Goal: Find specific page/section: Find specific page/section

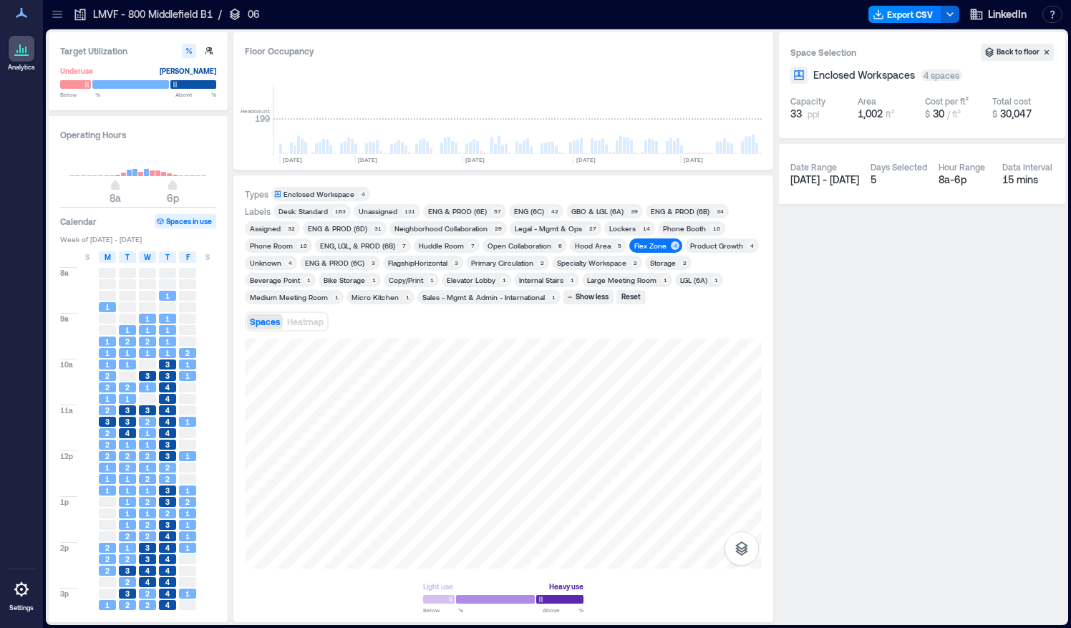
scroll to position [0, 4194]
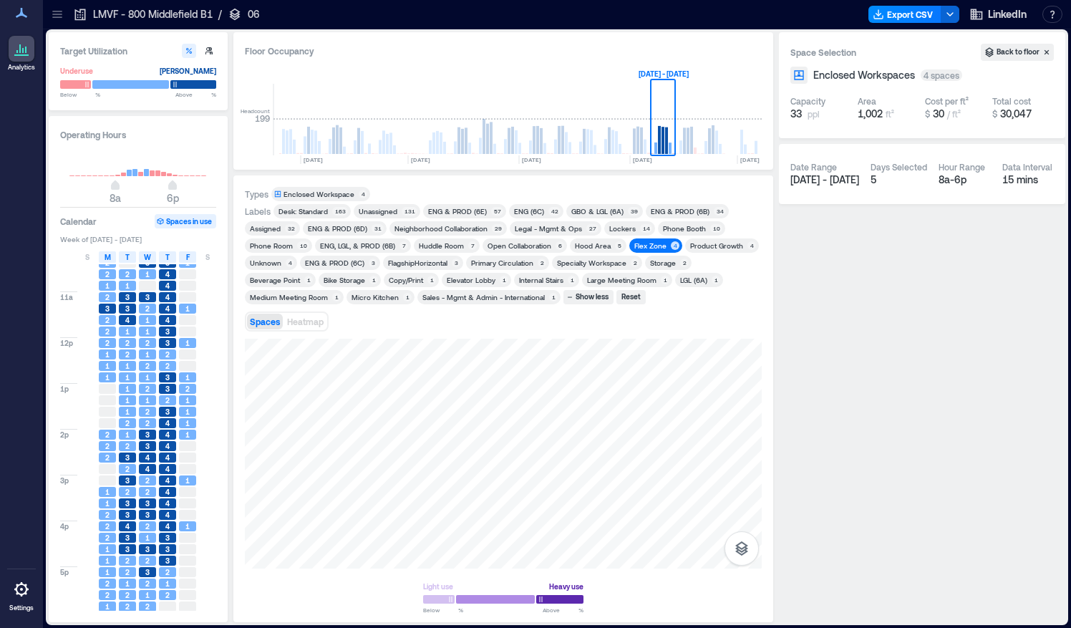
click at [59, 14] on icon at bounding box center [56, 14] width 9 height 1
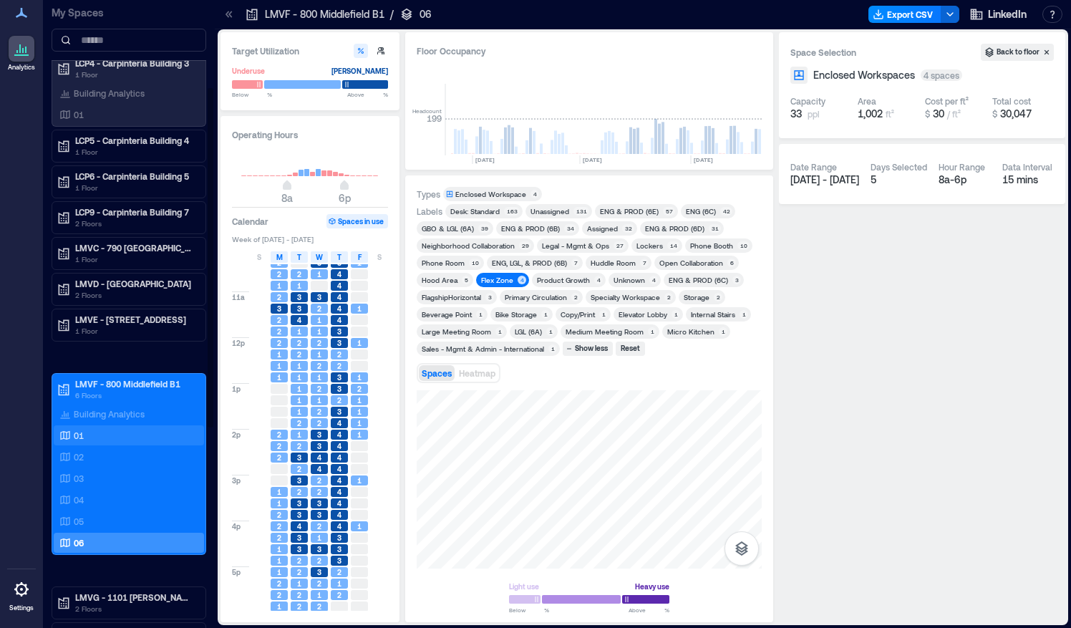
scroll to position [260, 0]
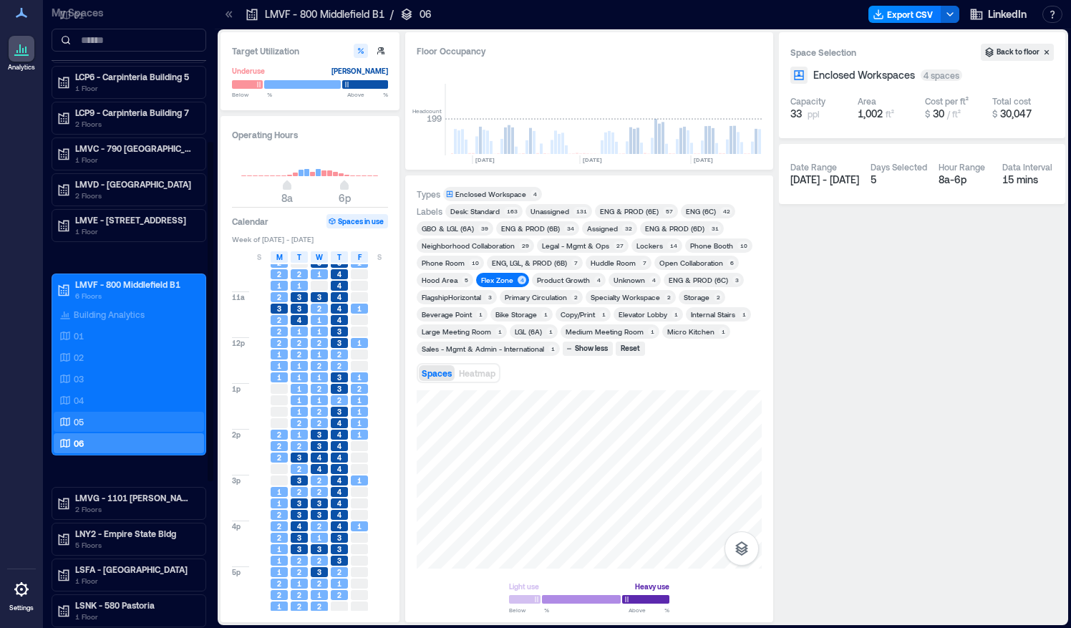
click at [77, 414] on div "05" at bounding box center [126, 421] width 139 height 14
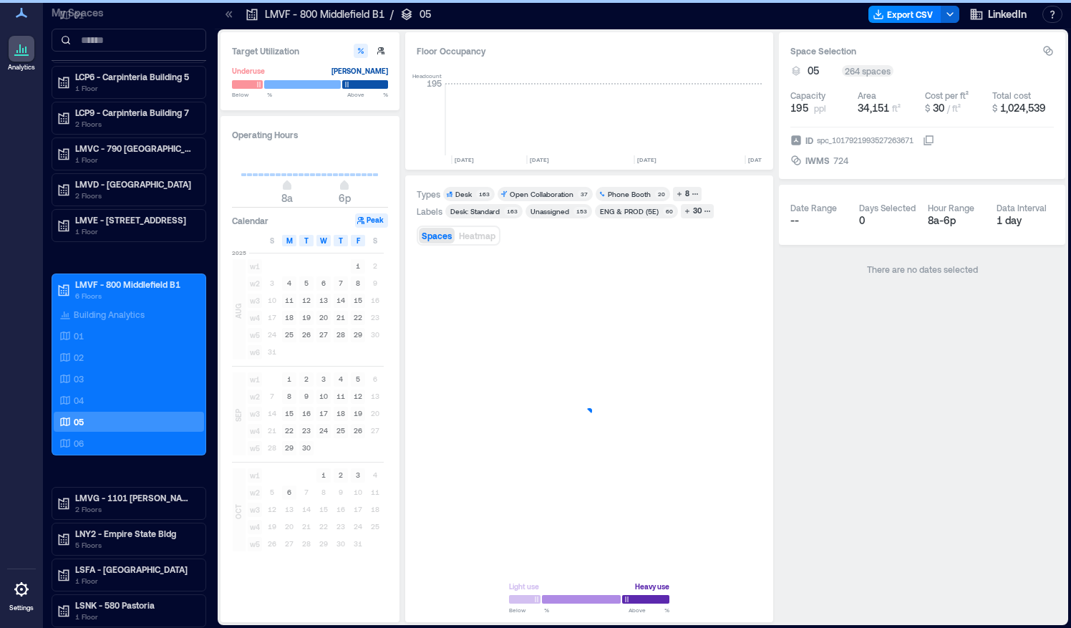
scroll to position [0, 4366]
click at [683, 190] on div "8" at bounding box center [687, 193] width 9 height 13
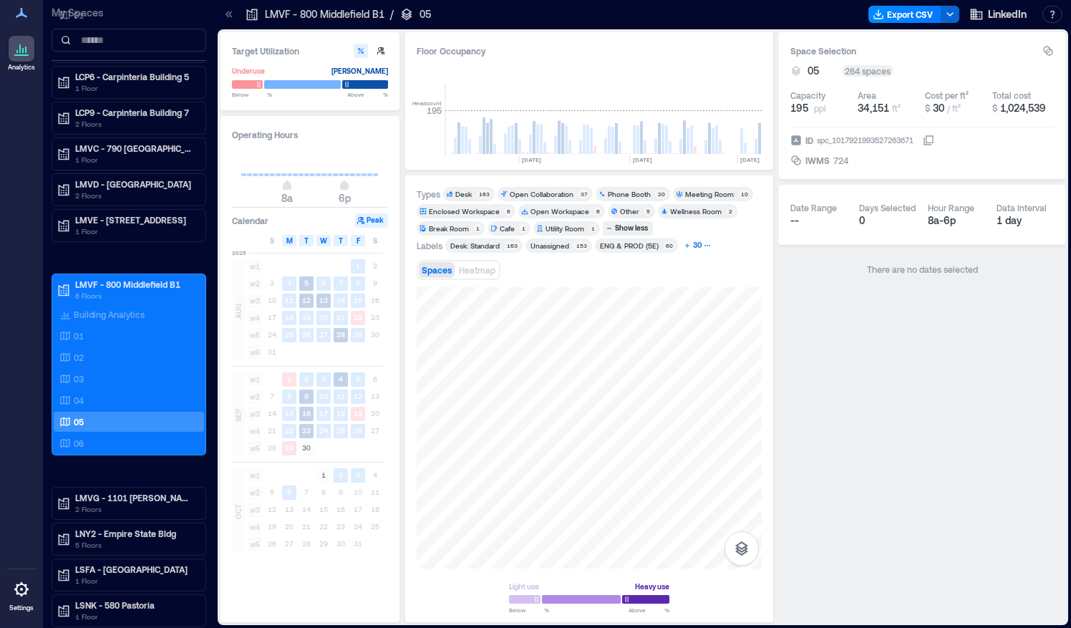
click at [691, 246] on div "30" at bounding box center [697, 245] width 13 height 13
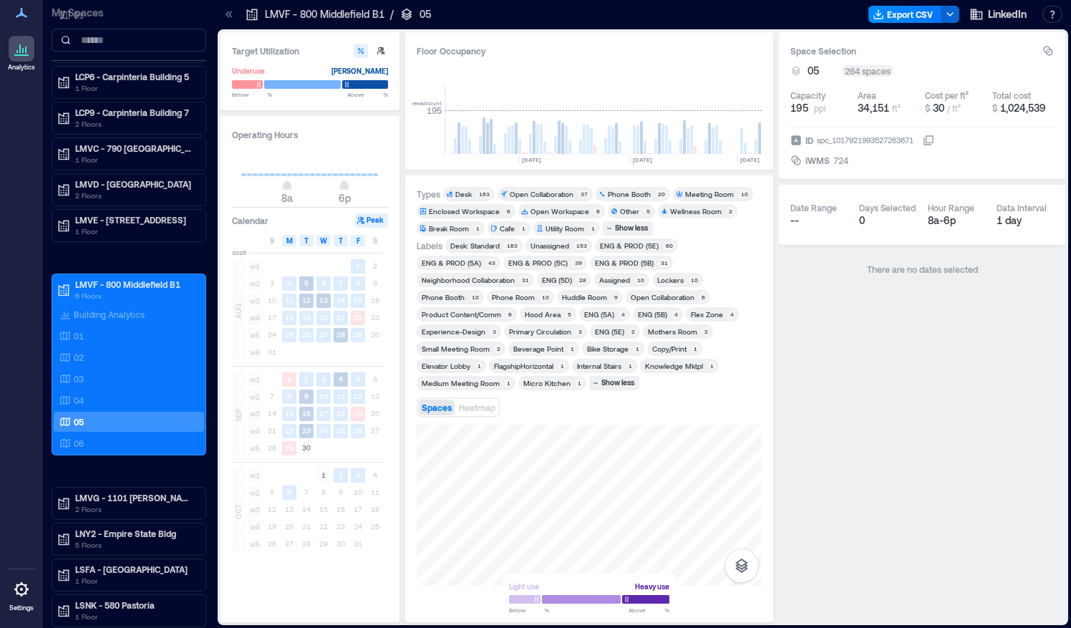
click at [691, 313] on div "Flex Zone" at bounding box center [707, 314] width 32 height 10
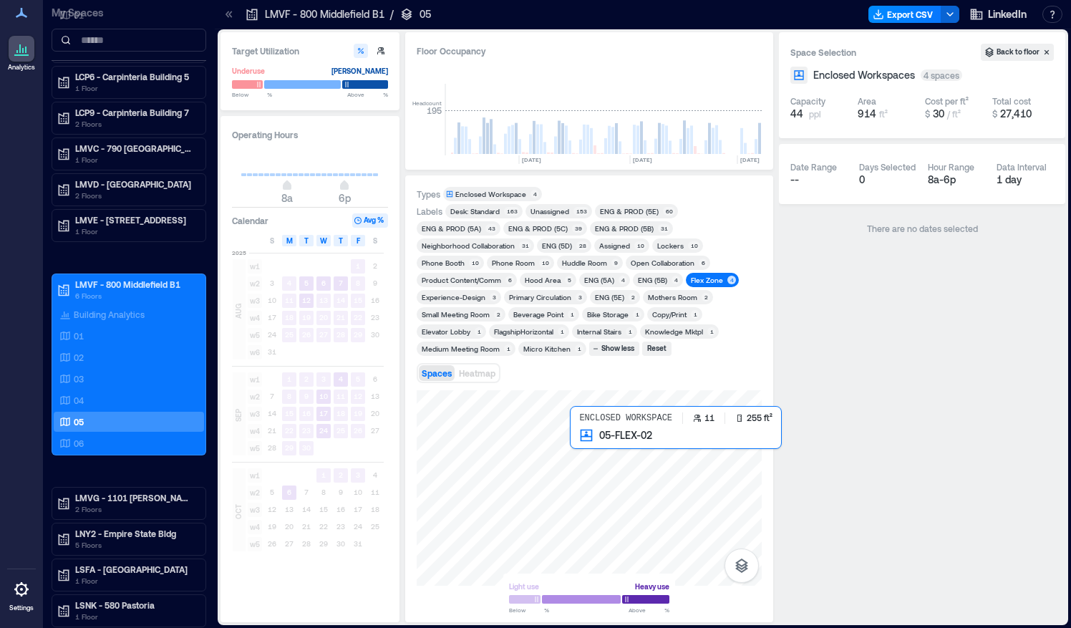
click at [585, 447] on div at bounding box center [588, 487] width 345 height 195
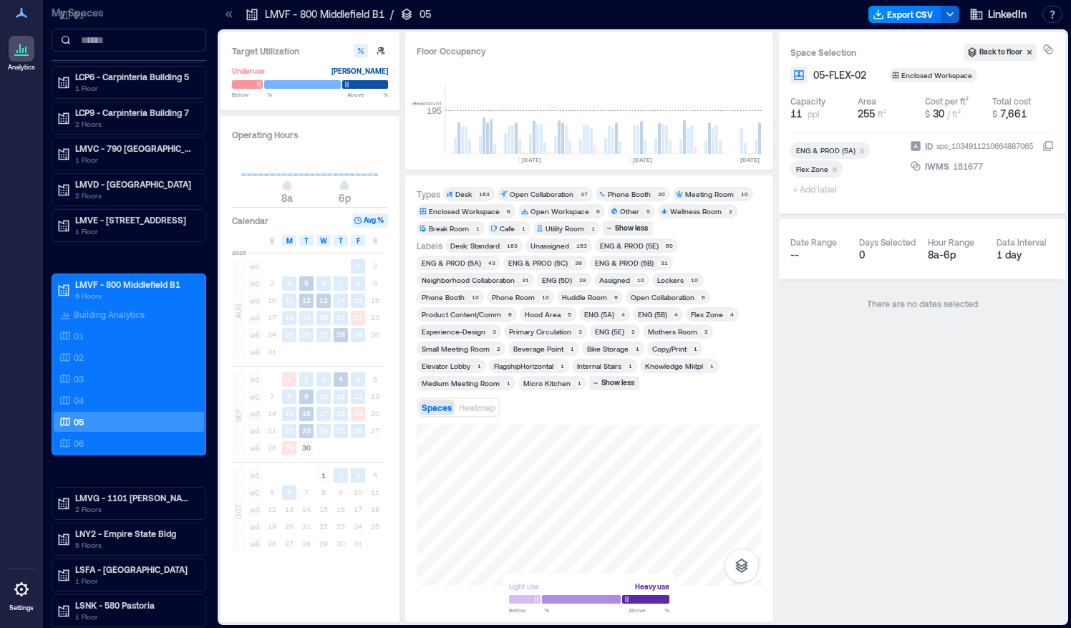
click at [560, 395] on div "Spaces Heatmap" at bounding box center [588, 407] width 345 height 29
click at [408, 572] on div "Types Desk 163 Open Collaboration 37 Phone Booth 20 Meeting Room 10 Enclosed Wo…" at bounding box center [589, 398] width 368 height 447
